Goal: Information Seeking & Learning: Understand process/instructions

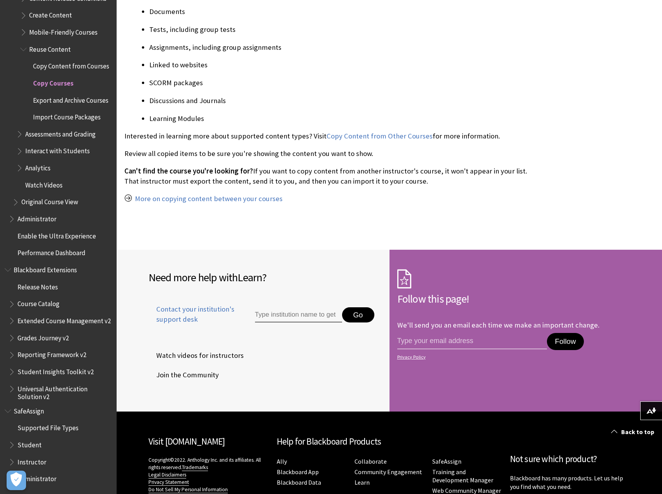
scroll to position [506, 0]
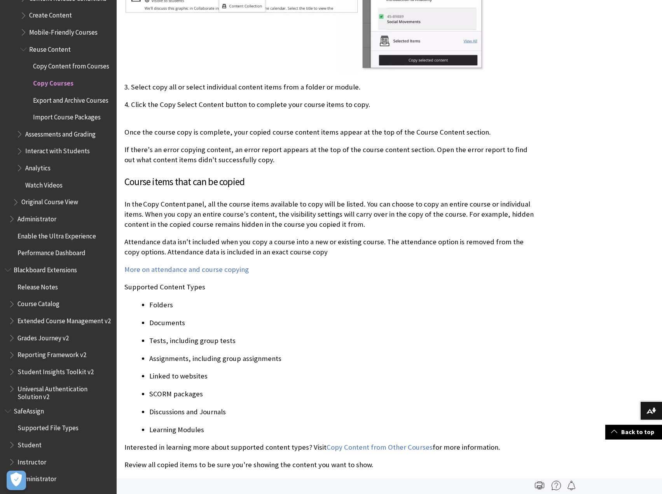
click at [48, 60] on span "Copy Content from Courses" at bounding box center [71, 65] width 76 height 11
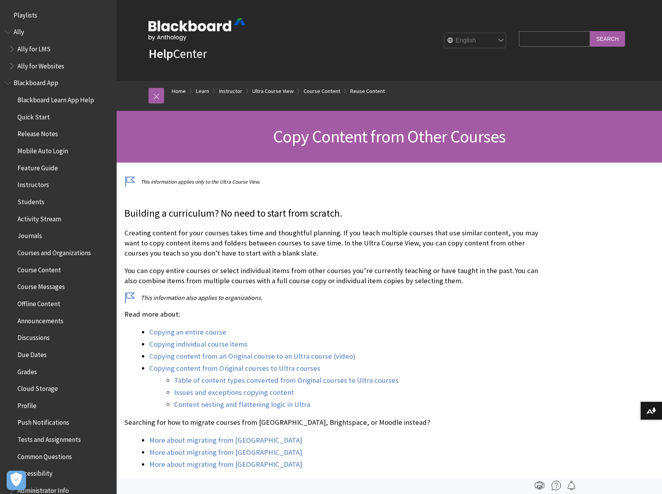
scroll to position [1186, 0]
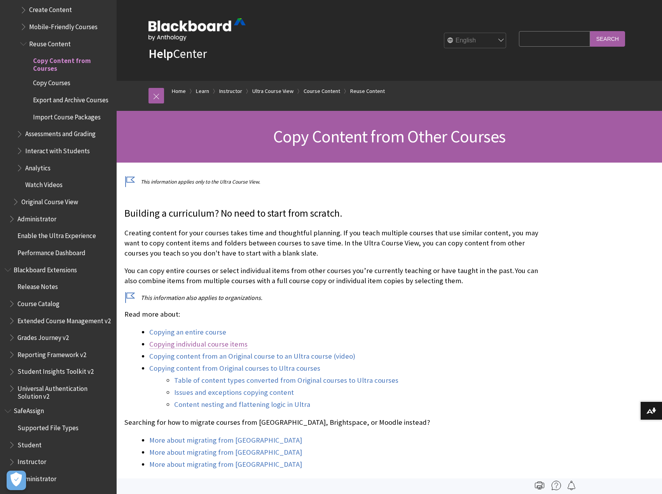
click at [226, 344] on link "Copying individual course items" at bounding box center [198, 344] width 98 height 9
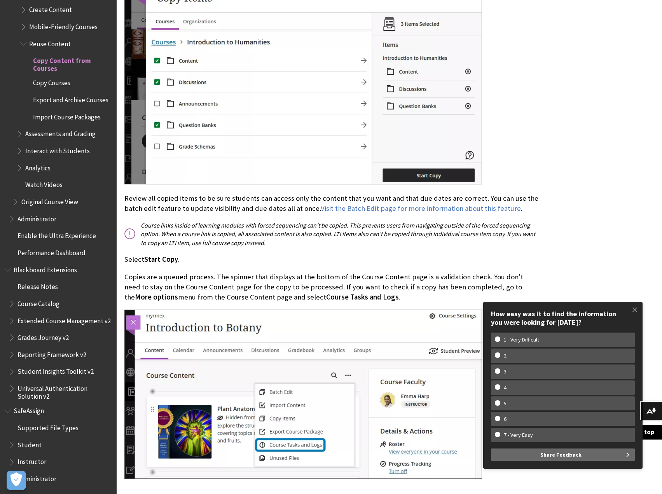
scroll to position [2124, 0]
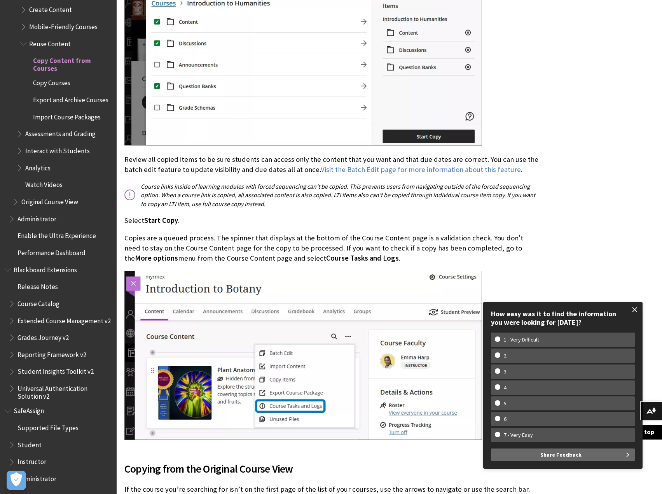
click at [634, 310] on span at bounding box center [635, 309] width 16 height 16
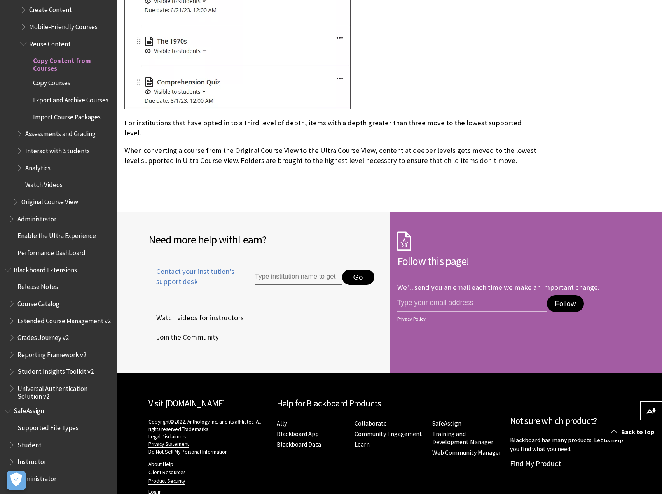
scroll to position [3848, 0]
